Goal: Transaction & Acquisition: Purchase product/service

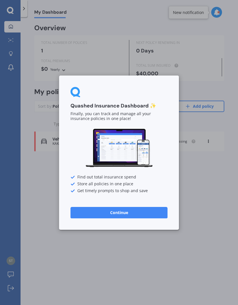
click at [108, 215] on button "Continue" at bounding box center [118, 212] width 97 height 11
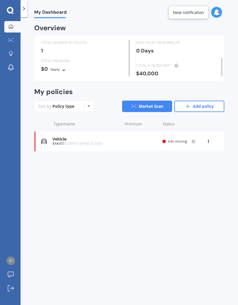
click at [210, 139] on icon at bounding box center [208, 140] width 4 height 3
click at [183, 161] on div "Delete" at bounding box center [195, 163] width 56 height 11
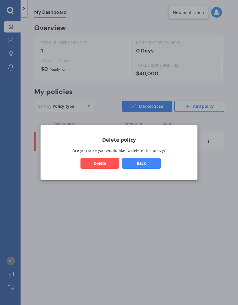
click at [98, 167] on button "Delete" at bounding box center [99, 163] width 39 height 11
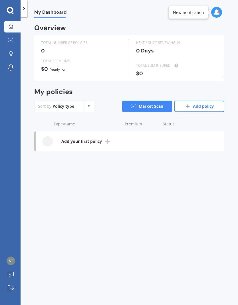
click at [48, 139] on div at bounding box center [47, 141] width 10 height 10
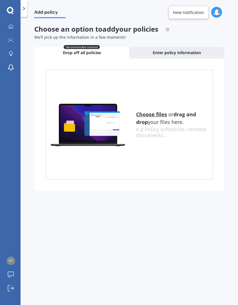
click at [10, 27] on icon at bounding box center [11, 26] width 5 height 5
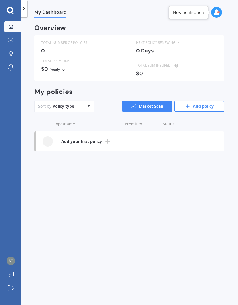
click at [10, 11] on icon at bounding box center [10, 10] width 7 height 7
click at [13, 11] on icon at bounding box center [10, 10] width 7 height 7
click at [197, 108] on link "Add policy" at bounding box center [199, 106] width 50 height 11
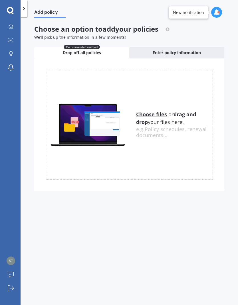
click at [156, 54] on span "Enter policy information" at bounding box center [177, 53] width 48 height 6
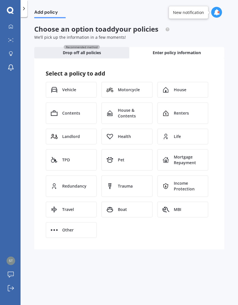
click at [63, 88] on span "Vehicle" at bounding box center [69, 90] width 14 height 6
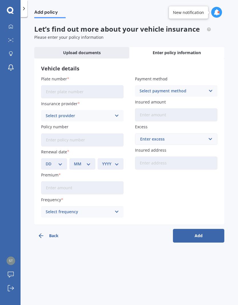
click at [51, 91] on input "Plate number" at bounding box center [82, 91] width 82 height 13
type input "MFJ475"
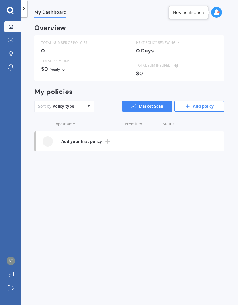
click at [140, 104] on link "Market Scan" at bounding box center [147, 106] width 50 height 11
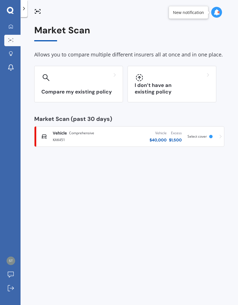
click at [173, 88] on h3 "I don’t have an existing policy" at bounding box center [172, 88] width 74 height 13
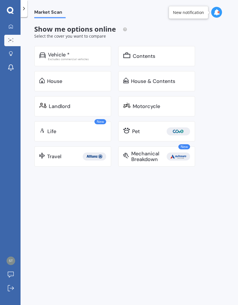
click at [50, 56] on div "Vehicle *" at bounding box center [59, 55] width 22 height 6
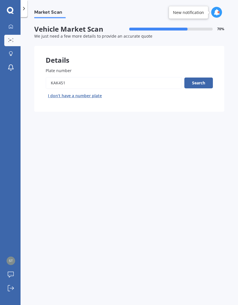
click at [199, 80] on button "Search" at bounding box center [198, 83] width 29 height 11
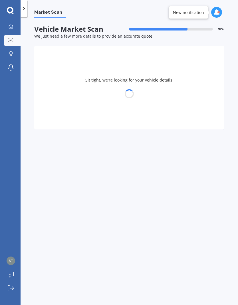
select select "SUBARU"
select select "IMPREZA"
select select "14"
select select "12"
select select "1976"
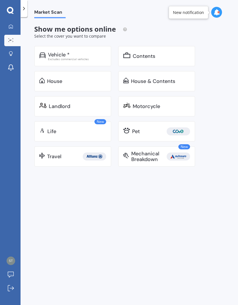
click at [54, 53] on div "Vehicle *" at bounding box center [59, 55] width 22 height 6
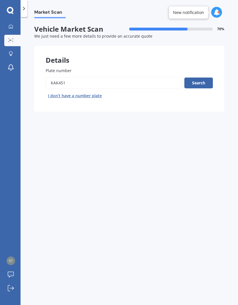
click at [74, 83] on input "Plate number" at bounding box center [114, 83] width 136 height 12
type input "K"
type input "Mjf475"
click at [197, 80] on button "Search" at bounding box center [198, 83] width 29 height 11
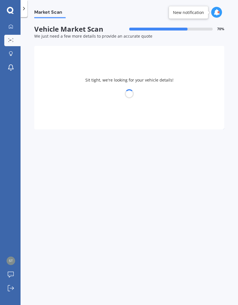
select select "TOYOTA"
select select "VANGUARD"
select select "14"
select select "12"
select select "1976"
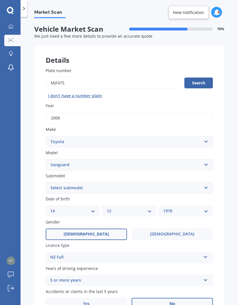
click at [129, 79] on input "Plate number" at bounding box center [114, 83] width 136 height 12
type input "Mfj475"
click at [195, 78] on button "Search" at bounding box center [198, 83] width 29 height 11
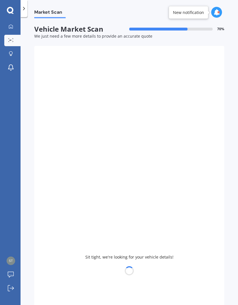
type input "2019"
select select "SUBARU"
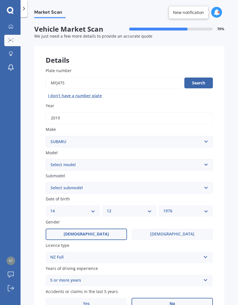
click at [53, 163] on select "Select model BRZ Crosstrek Dex Exiga Forester Impreza Justy Legacy Leone levorg…" at bounding box center [129, 164] width 167 height 11
click at [52, 185] on select "Select submodel S4" at bounding box center [129, 187] width 167 height 11
click at [56, 186] on select "Select submodel S4" at bounding box center [129, 187] width 167 height 11
click at [59, 162] on select "Select model BRZ Crosstrek Dex Exiga Forester Impreza Justy Legacy Leone levorg…" at bounding box center [129, 164] width 167 height 11
select select "IMPREZA"
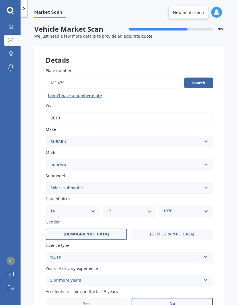
click at [54, 184] on select "Select submodel (All other turbo) 2.0i 2.0i Luxury 2.0i S Edition 2.0R 2.0R Spo…" at bounding box center [129, 187] width 167 height 11
select select "WRX STI PREMIUM"
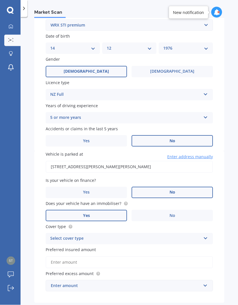
scroll to position [17, 0]
click at [57, 236] on div "Select cover type" at bounding box center [125, 239] width 151 height 7
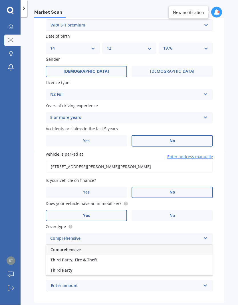
scroll to position [18, 0]
click at [56, 247] on span "Comprehensive" at bounding box center [65, 249] width 30 height 5
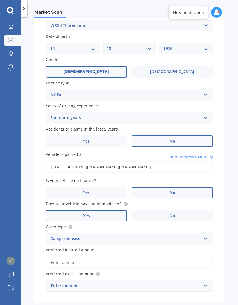
click at [56, 257] on input "Preferred insured amount" at bounding box center [129, 263] width 167 height 12
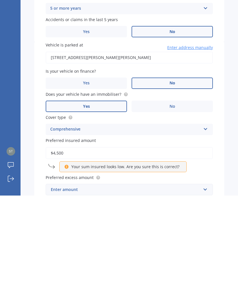
type input "$45,000"
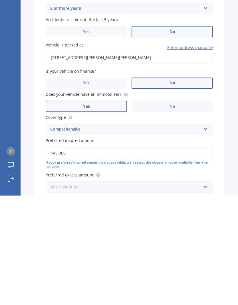
click at [206, 291] on input "text" at bounding box center [127, 296] width 162 height 11
click at [55, 291] on input "text" at bounding box center [127, 296] width 162 height 11
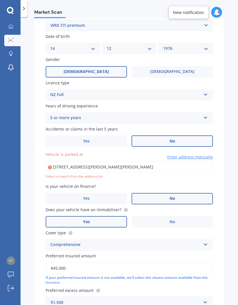
type input "[STREET_ADDRESS][PERSON_NAME][PERSON_NAME]"
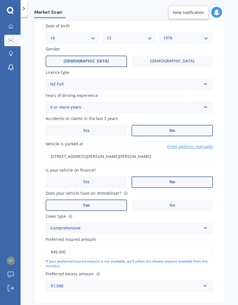
scroll to position [173, 0]
select select "14"
select select "12"
select select "1976"
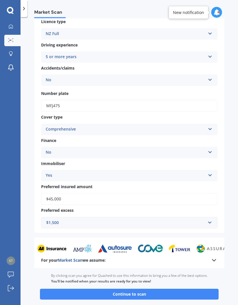
scroll to position [110, 0]
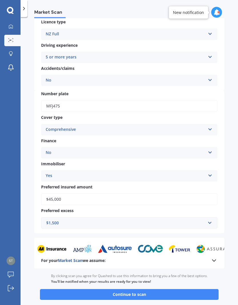
click at [85, 289] on button "Continue to scan" at bounding box center [129, 294] width 179 height 11
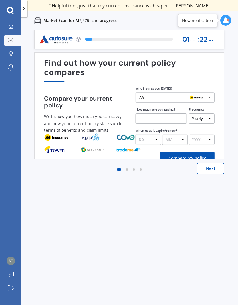
scroll to position [23, 0]
click at [209, 163] on button "Next" at bounding box center [210, 168] width 27 height 11
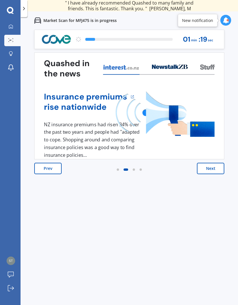
click at [203, 163] on button "Next" at bounding box center [210, 168] width 27 height 11
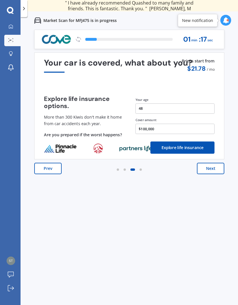
click at [205, 163] on button "Next" at bounding box center [210, 168] width 27 height 11
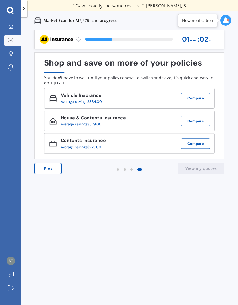
scroll to position [15, 0]
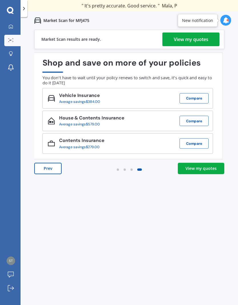
click at [203, 166] on div "View my quotes" at bounding box center [200, 169] width 31 height 6
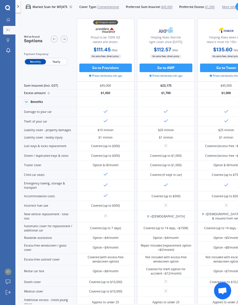
click at [56, 59] on span "Yearly" at bounding box center [56, 62] width 21 height 6
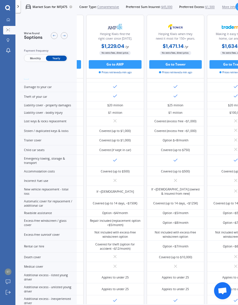
scroll to position [33, 68]
click at [109, 32] on div "Helping Kiwis find the right cover since [DATE]." at bounding box center [115, 37] width 50 height 11
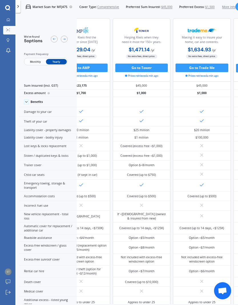
scroll to position [0, 113]
